Goal: Information Seeking & Learning: Find specific fact

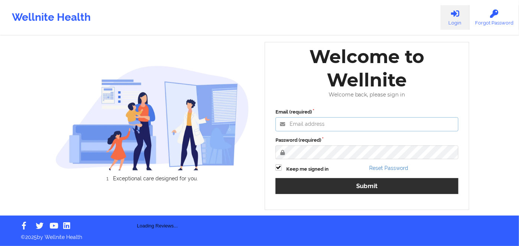
type input "[PERSON_NAME][EMAIL_ADDRESS][DOMAIN_NAME]"
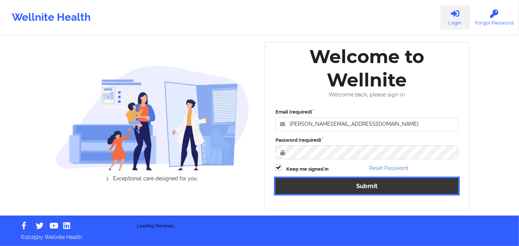
drag, startPoint x: 437, startPoint y: 181, endPoint x: 430, endPoint y: 169, distance: 14.3
click at [437, 181] on button "Submit" at bounding box center [366, 186] width 183 height 16
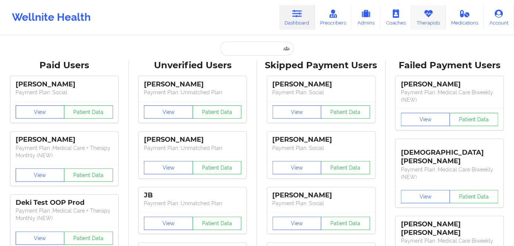
click at [427, 22] on link "Therapists" at bounding box center [428, 17] width 35 height 25
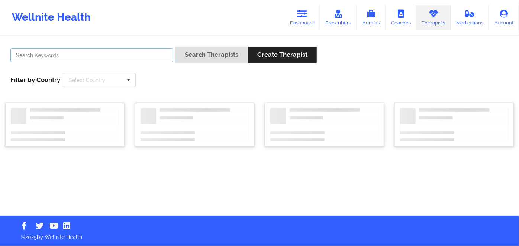
click at [39, 59] on input "text" at bounding box center [91, 55] width 162 height 14
paste input "[PERSON_NAME]"
click at [29, 57] on input "[PERSON_NAME]" at bounding box center [91, 55] width 162 height 14
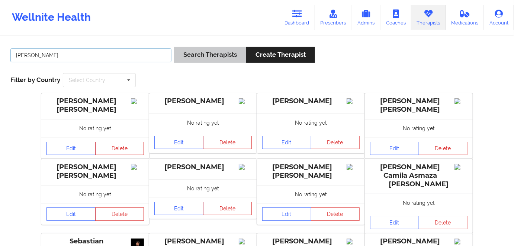
type input "[PERSON_NAME]"
click at [193, 56] on button "Search Therapists" at bounding box center [210, 55] width 72 height 16
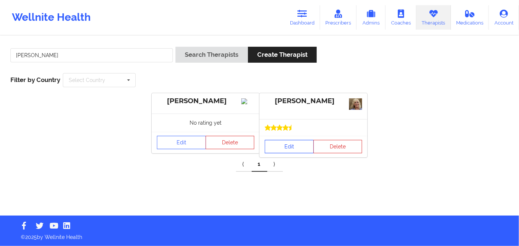
click at [286, 146] on link "Edit" at bounding box center [289, 146] width 49 height 13
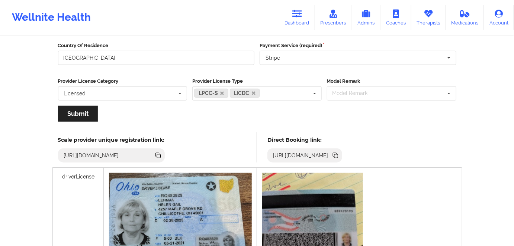
scroll to position [122, 0]
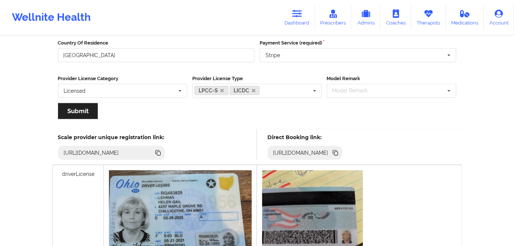
click at [338, 154] on icon at bounding box center [336, 154] width 4 height 4
click at [336, 152] on icon at bounding box center [335, 153] width 4 height 4
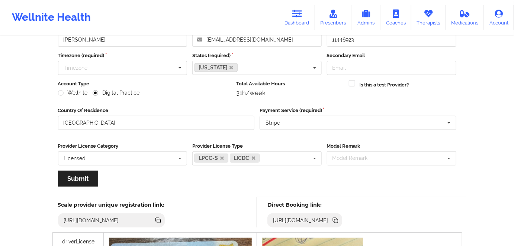
scroll to position [0, 0]
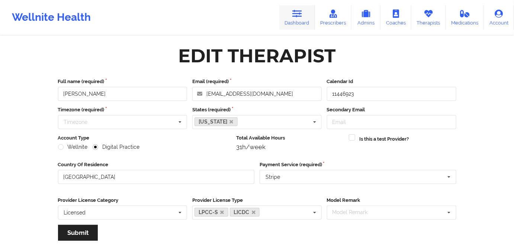
click at [295, 12] on icon at bounding box center [297, 14] width 10 height 8
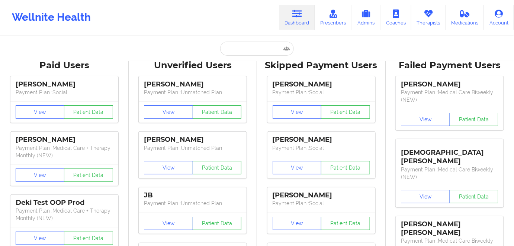
drag, startPoint x: 306, startPoint y: 14, endPoint x: 259, endPoint y: 39, distance: 53.7
click at [307, 14] on link "Dashboard" at bounding box center [297, 17] width 36 height 25
click at [244, 51] on input "text" at bounding box center [257, 49] width 74 height 14
paste input "[PERSON_NAME]"
type input "[PERSON_NAME]"
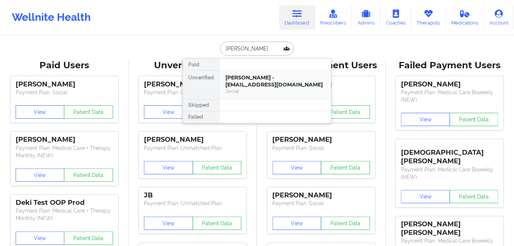
click at [268, 80] on div "[PERSON_NAME] - [EMAIL_ADDRESS][DOMAIN_NAME]" at bounding box center [275, 81] width 100 height 14
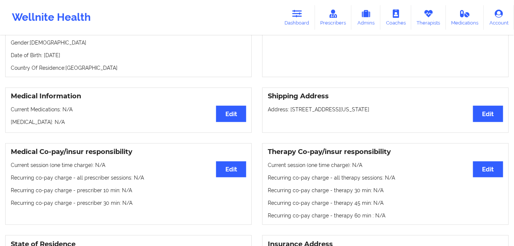
scroll to position [101, 0]
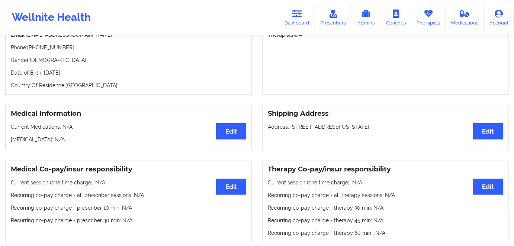
drag, startPoint x: 355, startPoint y: 127, endPoint x: 387, endPoint y: 123, distance: 31.5
click at [387, 123] on p "Address: [STREET_ADDRESS][US_STATE]" at bounding box center [385, 126] width 235 height 7
copy p "[US_STATE]"
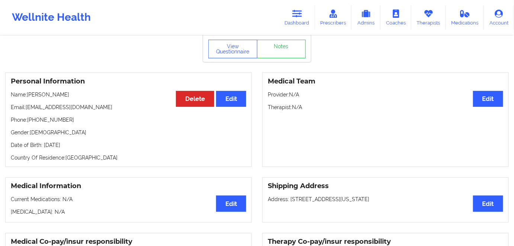
scroll to position [0, 0]
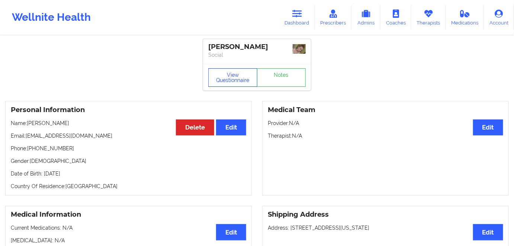
drag, startPoint x: 220, startPoint y: 73, endPoint x: 193, endPoint y: 99, distance: 37.3
click at [220, 73] on button "View Questionnaire" at bounding box center [232, 77] width 49 height 19
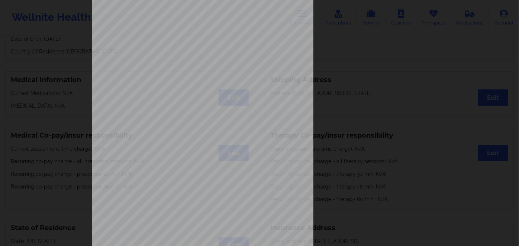
scroll to position [108, 0]
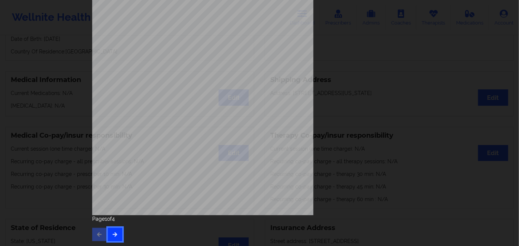
click at [117, 233] on button "button" at bounding box center [115, 234] width 14 height 13
click at [114, 234] on icon "button" at bounding box center [115, 234] width 6 height 4
click at [177, 132] on span "00103992526" at bounding box center [180, 133] width 20 height 3
copy span "00103992526"
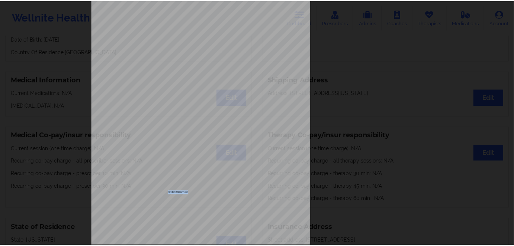
scroll to position [0, 0]
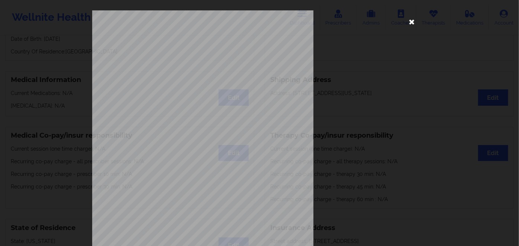
click at [410, 20] on icon at bounding box center [412, 22] width 12 height 12
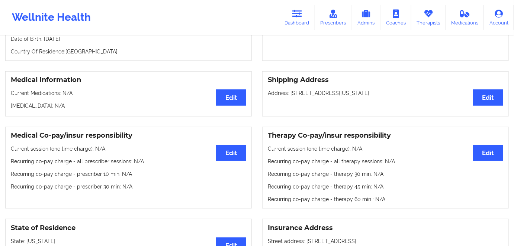
scroll to position [67, 0]
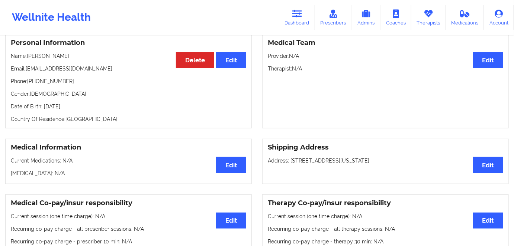
click at [93, 110] on p "Date of Birth: [DEMOGRAPHIC_DATA]" at bounding box center [128, 106] width 235 height 7
click at [93, 107] on p "Date of Birth: [DEMOGRAPHIC_DATA]" at bounding box center [128, 106] width 235 height 7
copy p "1985"
drag, startPoint x: 69, startPoint y: 51, endPoint x: 28, endPoint y: 51, distance: 40.5
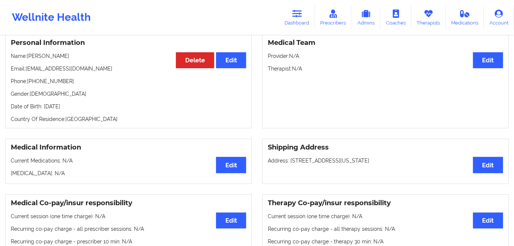
click at [28, 51] on div "Personal Information Edit Delete Name: [PERSON_NAME] Email: [EMAIL_ADDRESS][DOM…" at bounding box center [128, 81] width 246 height 95
copy p "[PERSON_NAME]"
